Goal: Task Accomplishment & Management: Complete application form

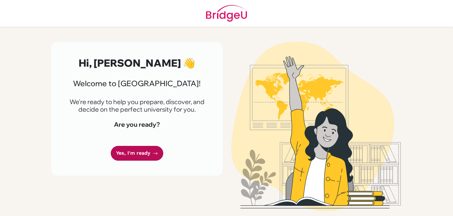
click at [144, 153] on link "Yes, I'm ready" at bounding box center [137, 153] width 53 height 15
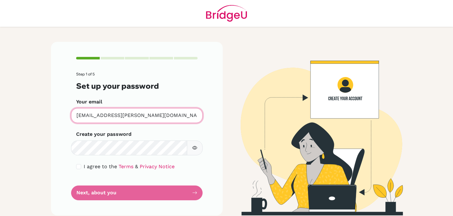
click at [124, 114] on input "[EMAIL_ADDRESS][PERSON_NAME][DOMAIN_NAME]" at bounding box center [136, 115] width 131 height 15
click at [87, 115] on input "[EMAIL_ADDRESS][PERSON_NAME][DOMAIN_NAME]" at bounding box center [136, 115] width 131 height 15
drag, startPoint x: 88, startPoint y: 115, endPoint x: 66, endPoint y: 115, distance: 22.6
click at [66, 115] on div "Step 1 of 5 Set up your password Your email [EMAIL_ADDRESS][PERSON_NAME][DOMAIN…" at bounding box center [137, 128] width 172 height 173
type input "[EMAIL_ADDRESS][PERSON_NAME][DOMAIN_NAME]"
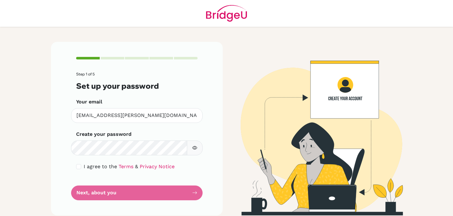
click at [76, 169] on div "I agree to the Terms & Privacy Notice" at bounding box center [136, 167] width 121 height 8
click at [79, 169] on div "I agree to the Terms & Privacy Notice" at bounding box center [136, 167] width 121 height 8
click at [85, 165] on span "I agree to the" at bounding box center [100, 167] width 33 height 6
click at [82, 166] on div "I agree to the Terms & Privacy Notice" at bounding box center [136, 167] width 121 height 8
click at [80, 166] on input "checkbox" at bounding box center [78, 166] width 5 height 5
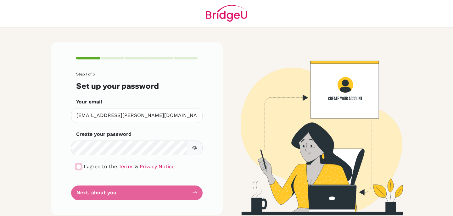
checkbox input "true"
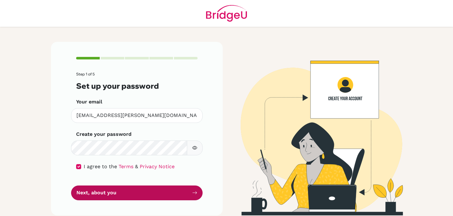
click at [99, 195] on button "Next, about you" at bounding box center [136, 193] width 131 height 15
